Goal: Use online tool/utility: Utilize a website feature to perform a specific function

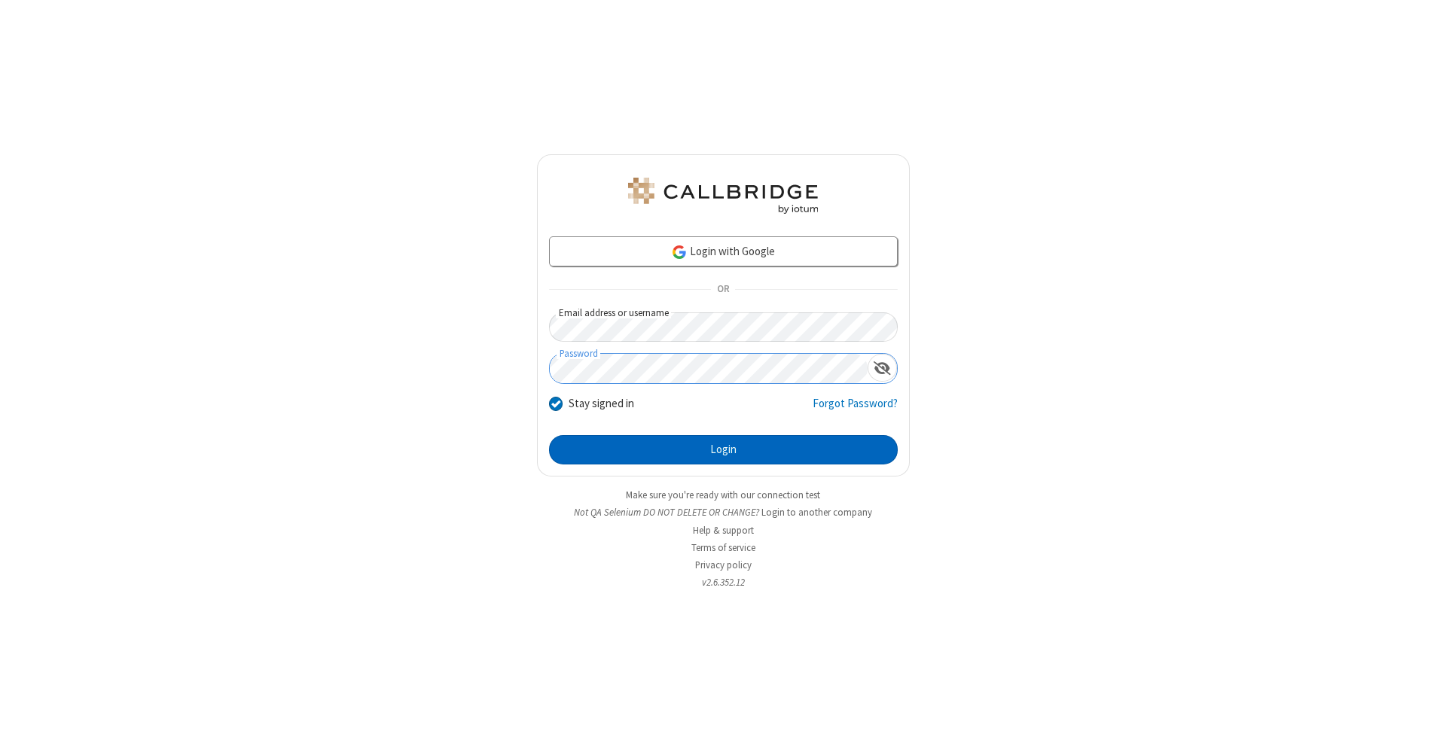
click at [723, 450] on button "Login" at bounding box center [723, 450] width 349 height 30
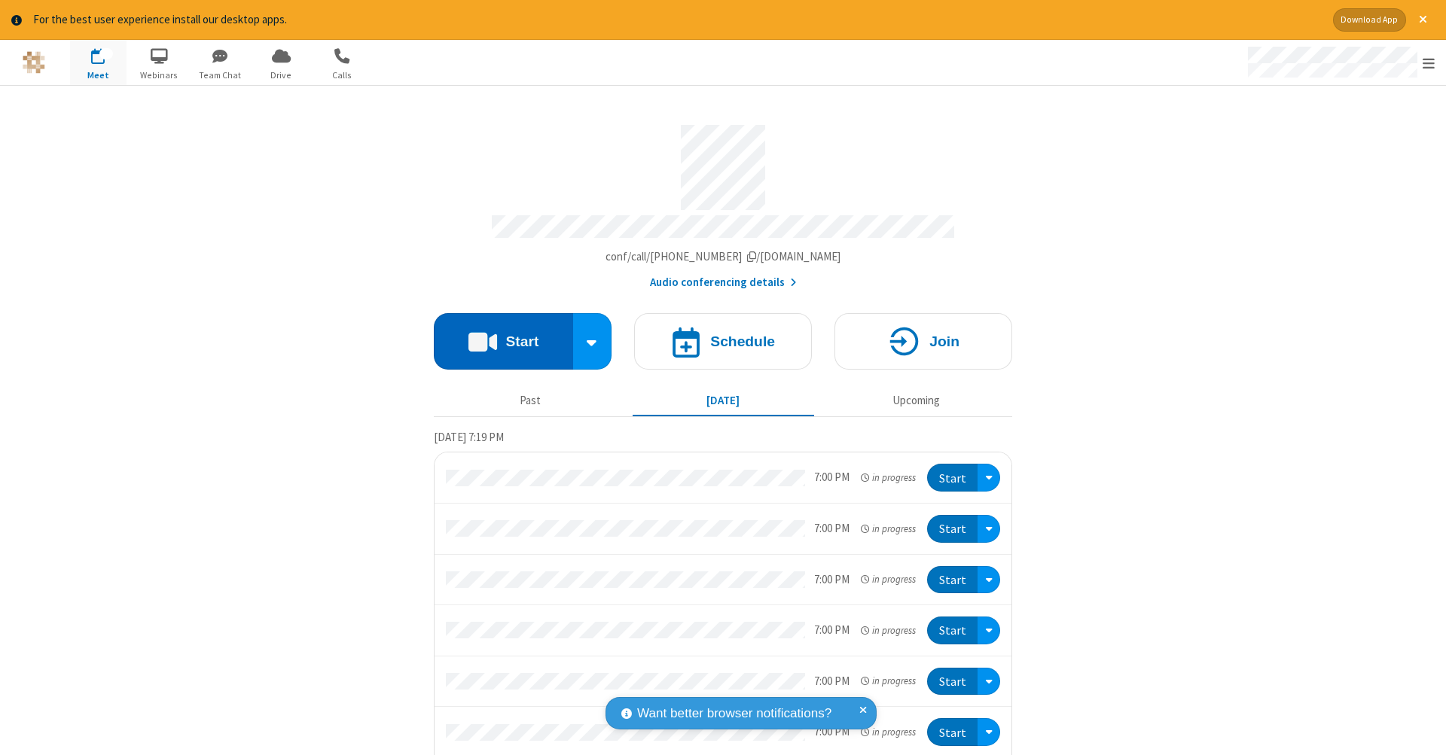
click at [497, 334] on button "Start" at bounding box center [503, 341] width 139 height 56
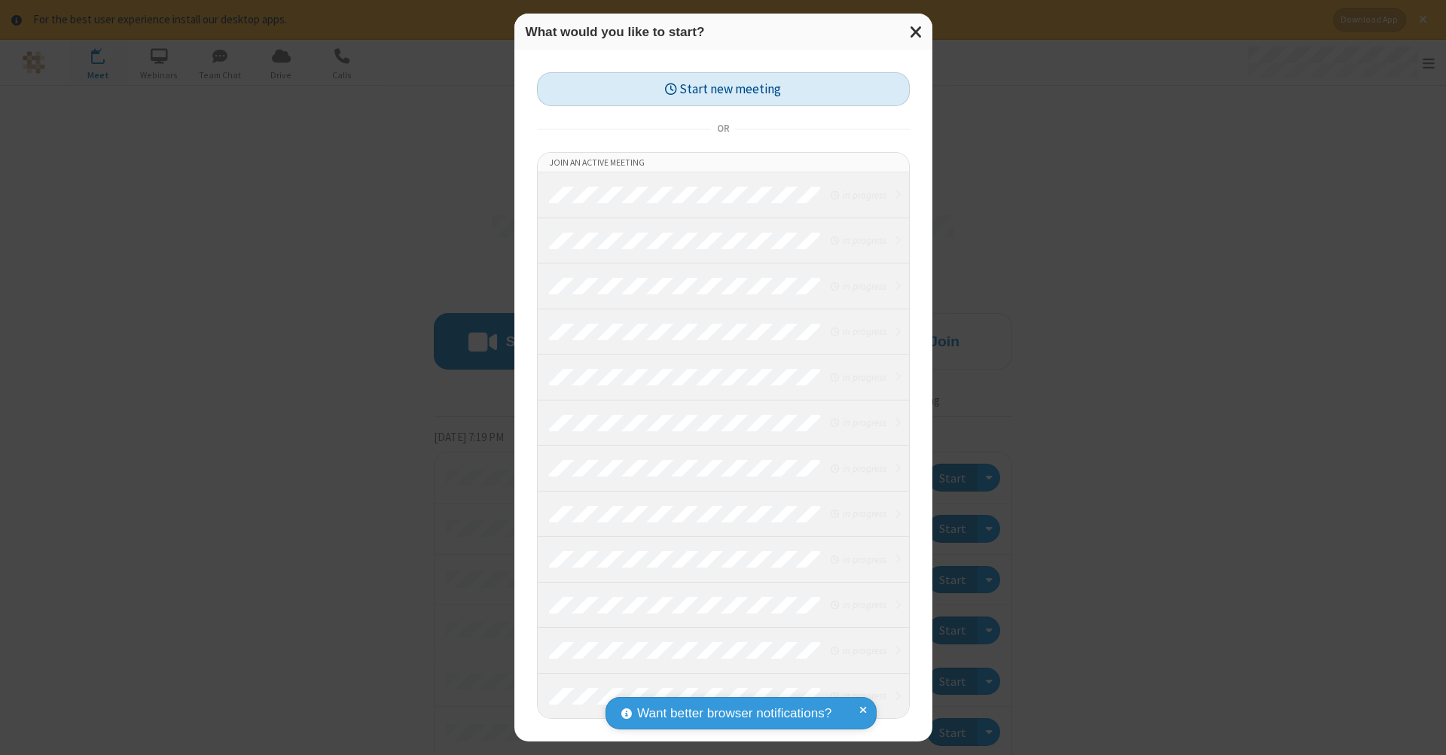
click at [723, 89] on button "Start new meeting" at bounding box center [723, 89] width 373 height 34
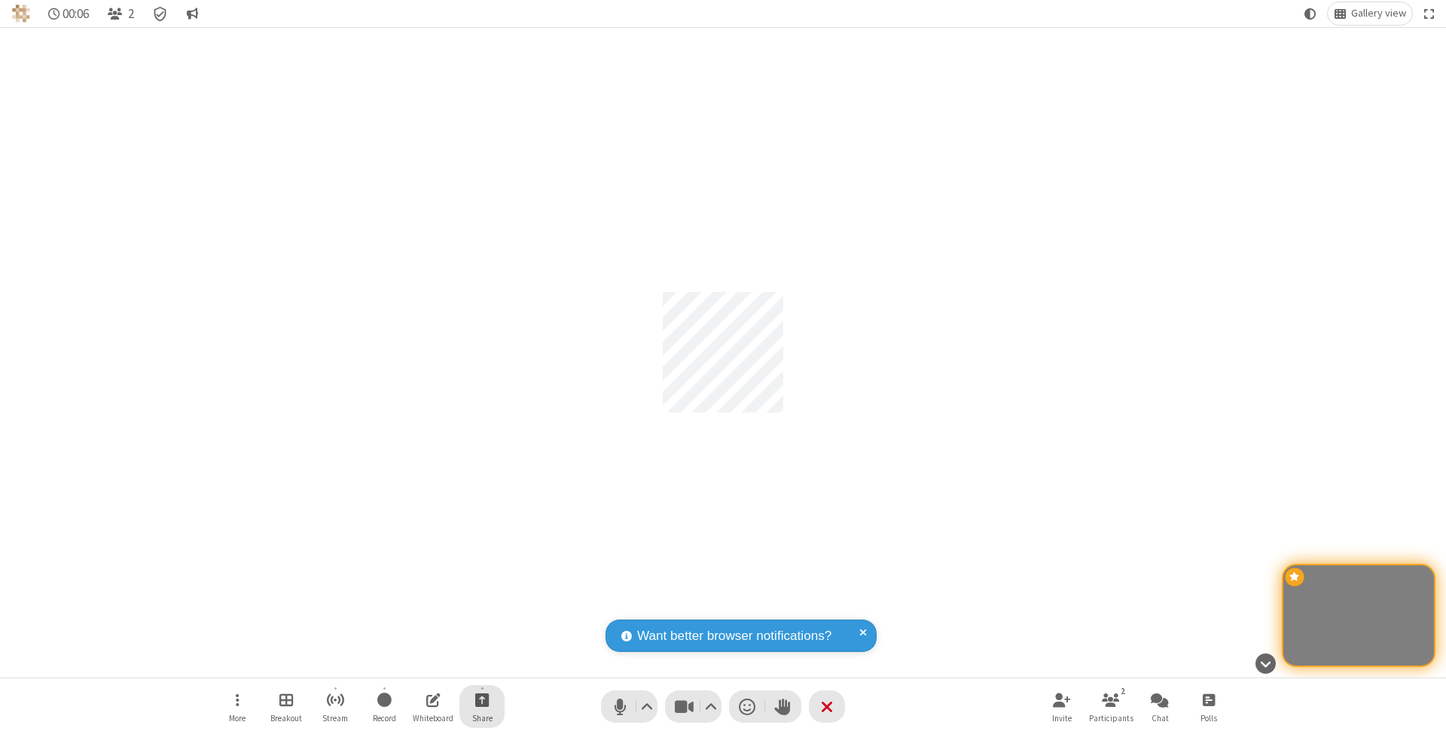
click at [481, 700] on span "Start sharing" at bounding box center [482, 700] width 14 height 19
click at [421, 664] on span "Share my screen" at bounding box center [421, 666] width 17 height 13
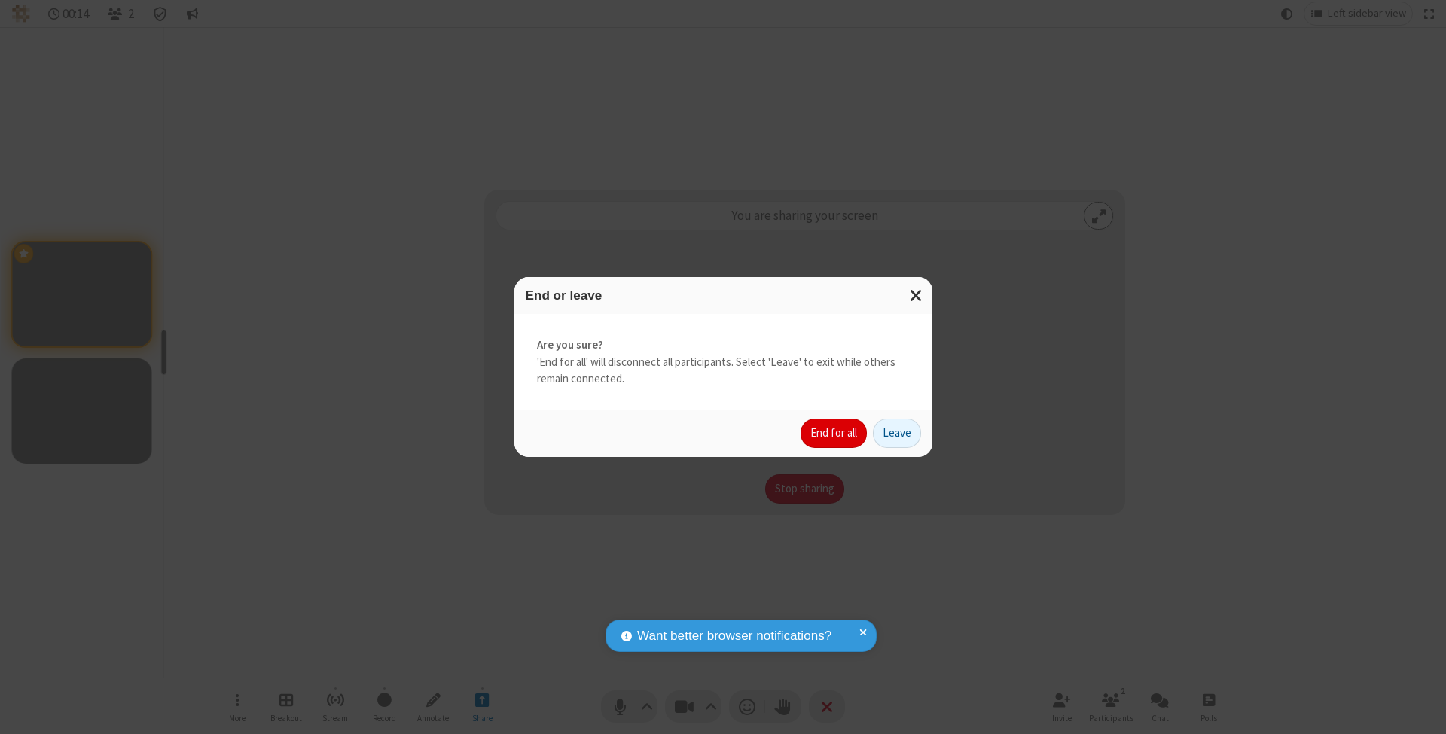
click at [834, 432] on button "End for all" at bounding box center [833, 434] width 66 height 30
